Goal: Transaction & Acquisition: Purchase product/service

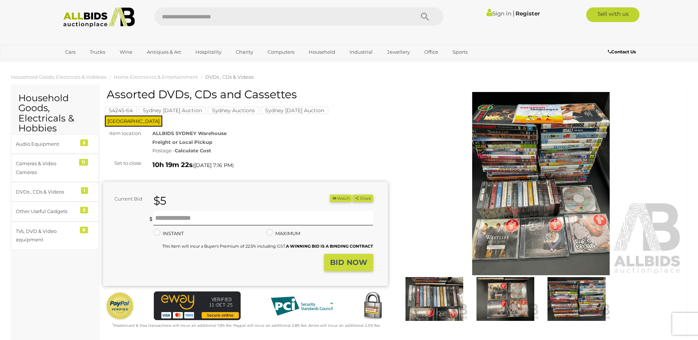
click at [497, 13] on link "Sign In" at bounding box center [498, 13] width 25 height 7
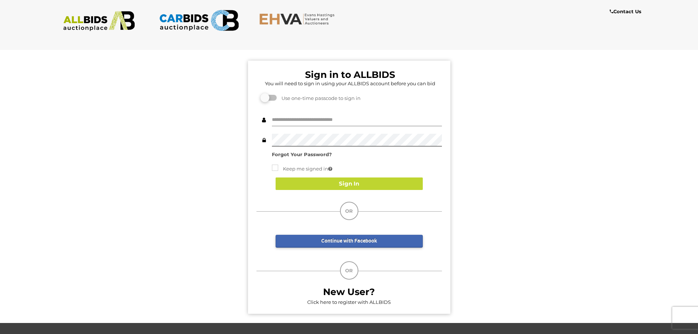
click at [297, 120] on input "text" at bounding box center [357, 120] width 170 height 13
